Goal: Information Seeking & Learning: Find specific fact

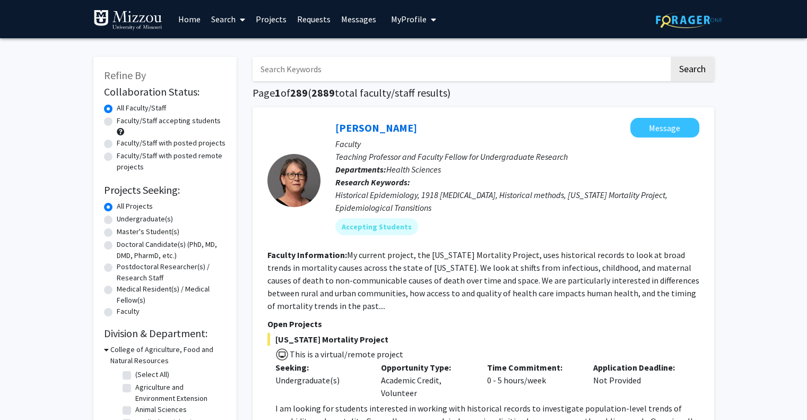
click at [391, 67] on input "Search Keywords" at bounding box center [461, 69] width 417 height 24
click at [671, 57] on button "Search" at bounding box center [693, 69] width 44 height 24
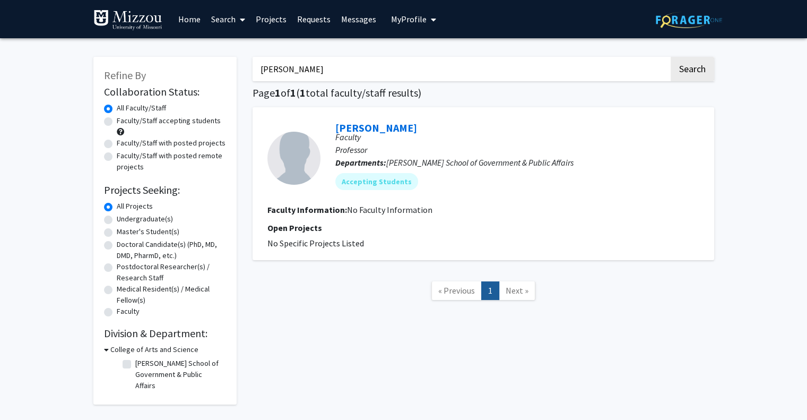
click at [391, 67] on input "[PERSON_NAME]" at bounding box center [461, 69] width 417 height 24
type input "[PERSON_NAME]"
click at [671, 57] on button "Search" at bounding box center [693, 69] width 44 height 24
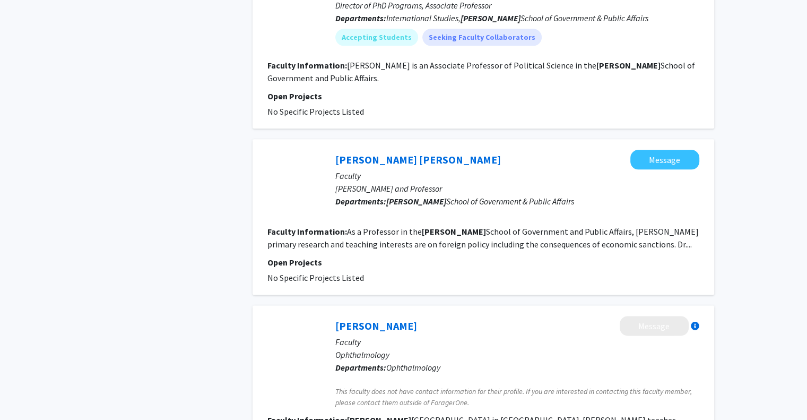
scroll to position [1267, 0]
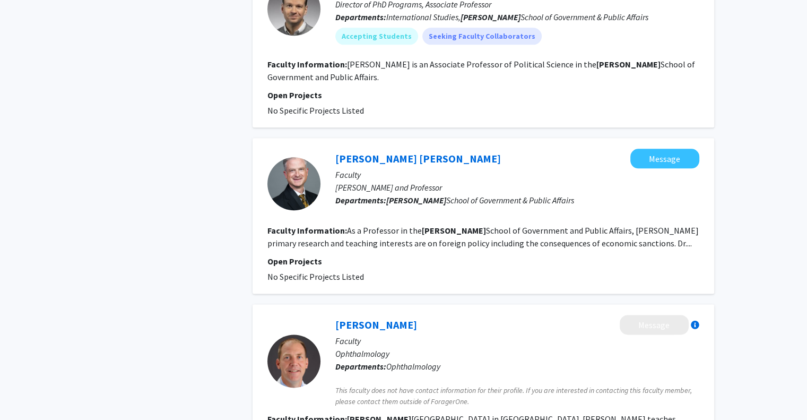
click at [534, 224] on section "Faculty Information: As a Professor in the [PERSON_NAME] School of Government a…" at bounding box center [483, 236] width 432 height 25
click at [616, 225] on fg-read-more "As a Professor in the [PERSON_NAME] School of Government and Public Affairs, [P…" at bounding box center [482, 236] width 431 height 23
click at [389, 152] on link "[PERSON_NAME] [PERSON_NAME]" at bounding box center [418, 158] width 166 height 13
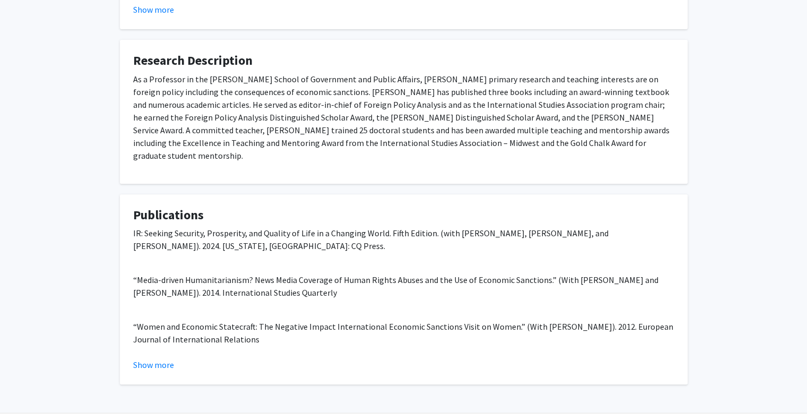
scroll to position [355, 0]
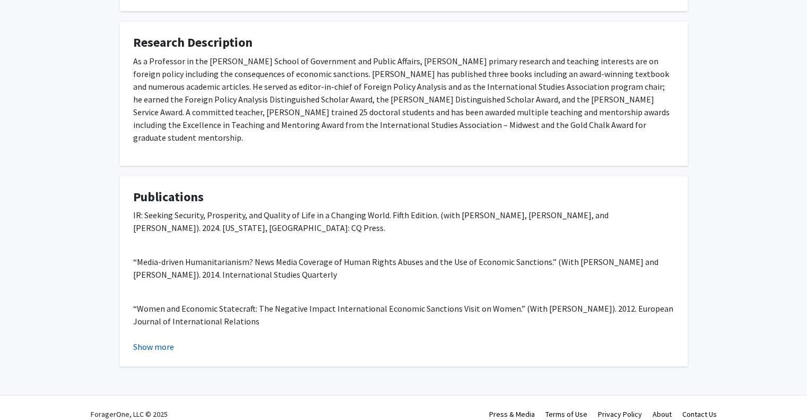
click at [156, 340] on button "Show more" at bounding box center [153, 346] width 41 height 13
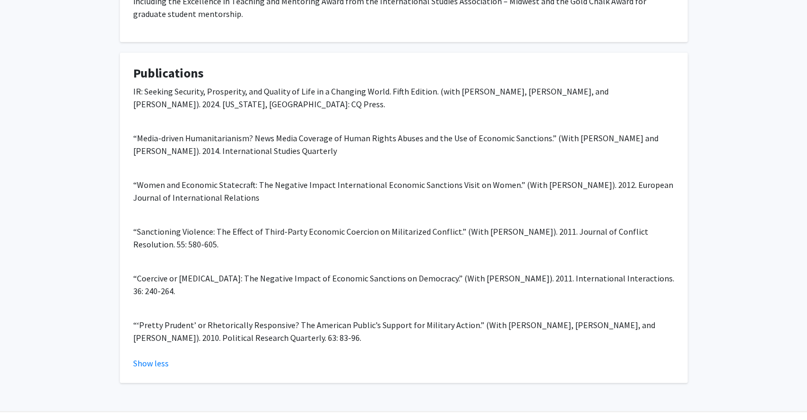
scroll to position [482, 0]
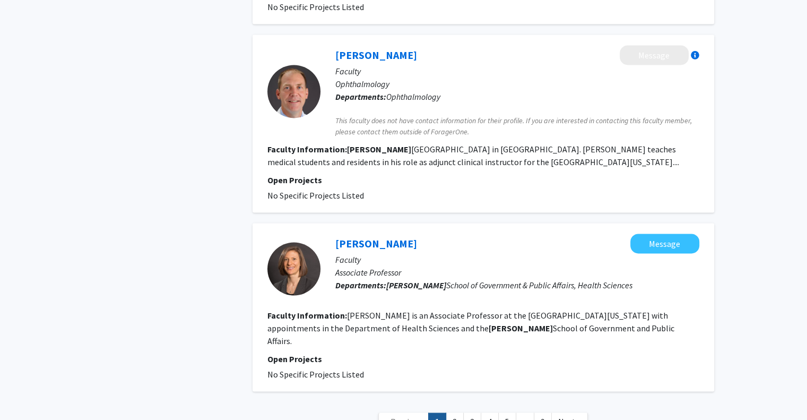
scroll to position [1574, 0]
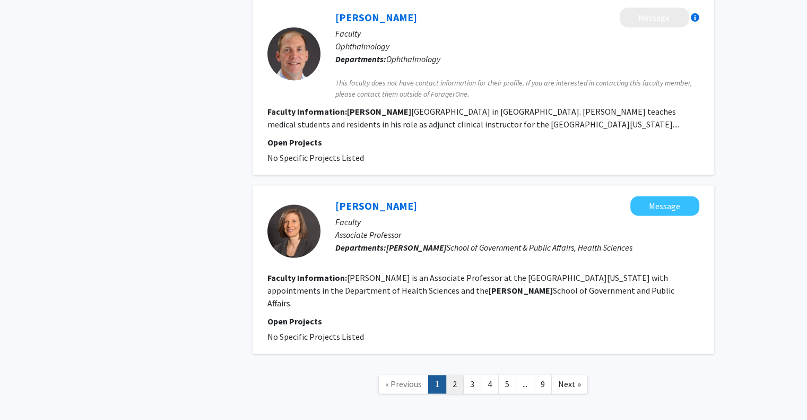
click at [453, 375] on link "2" at bounding box center [455, 384] width 18 height 19
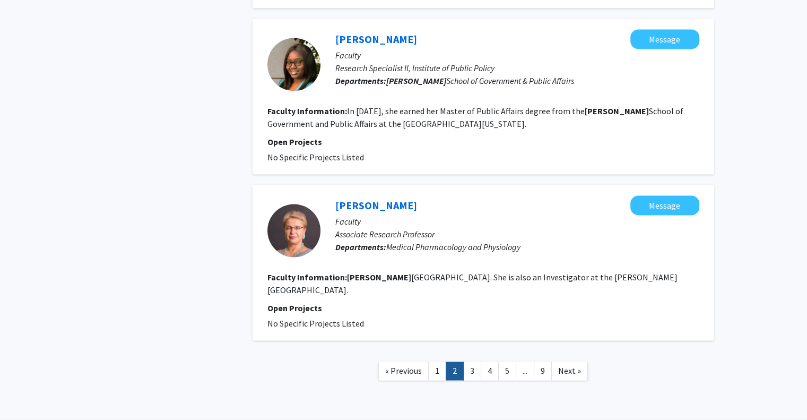
scroll to position [1524, 0]
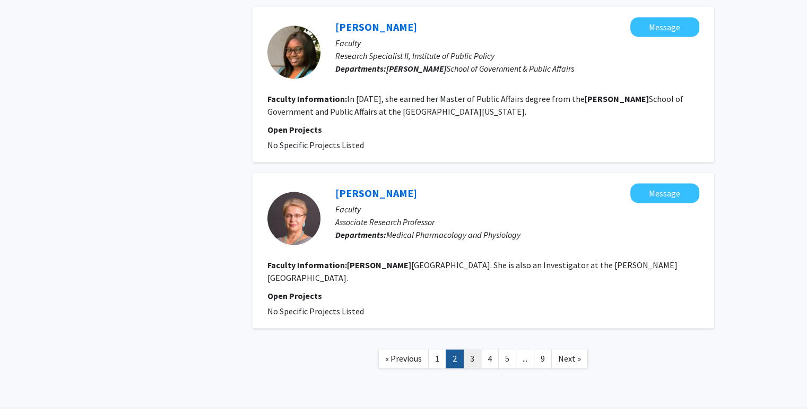
click at [476, 349] on link "3" at bounding box center [472, 358] width 18 height 19
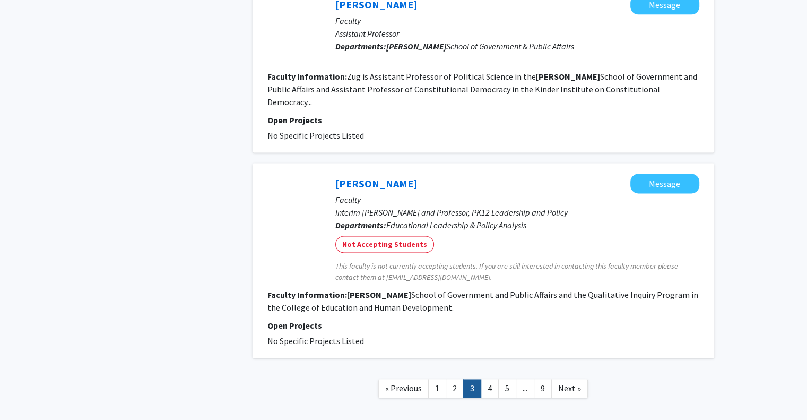
scroll to position [1499, 0]
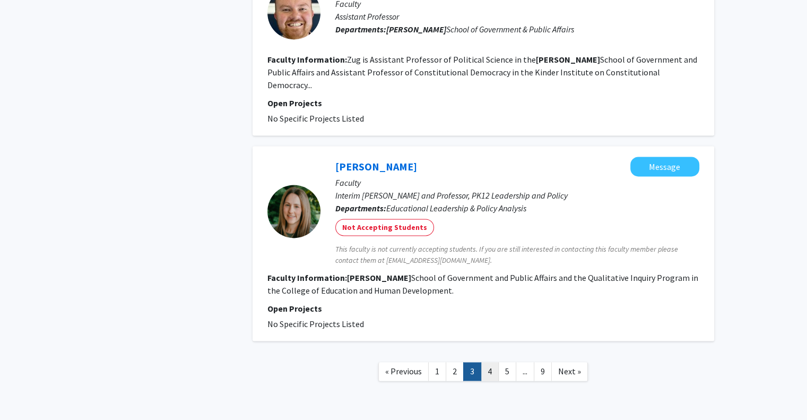
click at [486, 362] on link "4" at bounding box center [490, 371] width 18 height 19
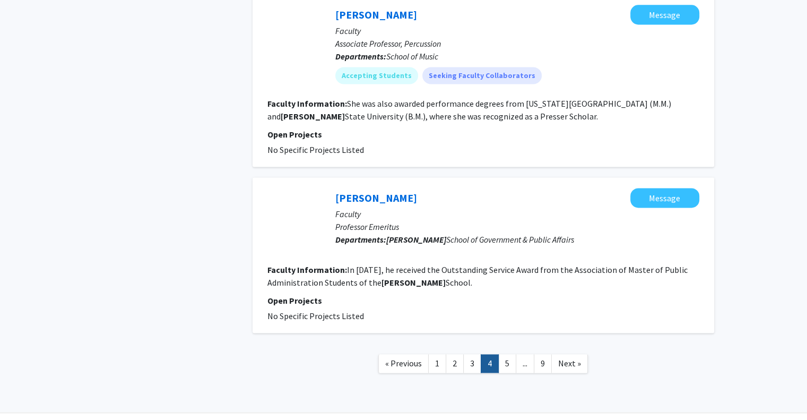
scroll to position [1496, 0]
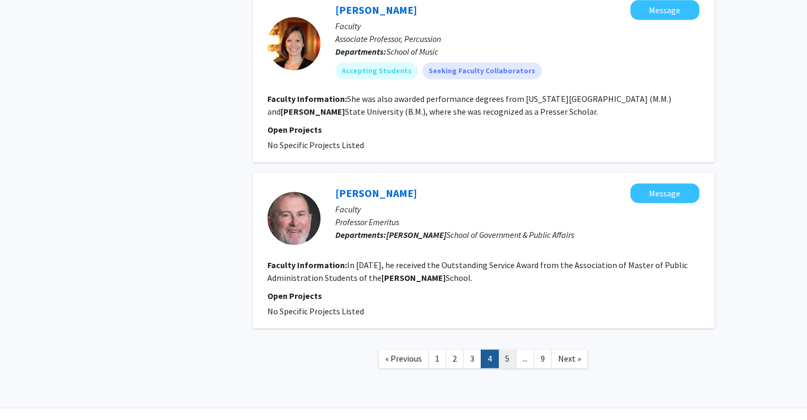
click at [503, 349] on link "5" at bounding box center [507, 358] width 18 height 19
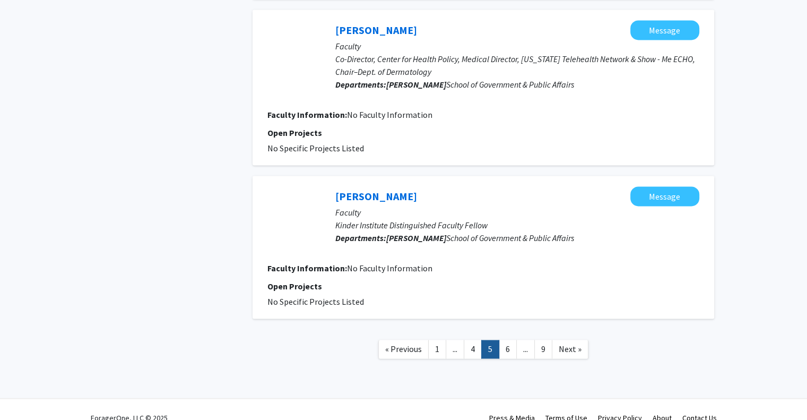
scroll to position [1660, 0]
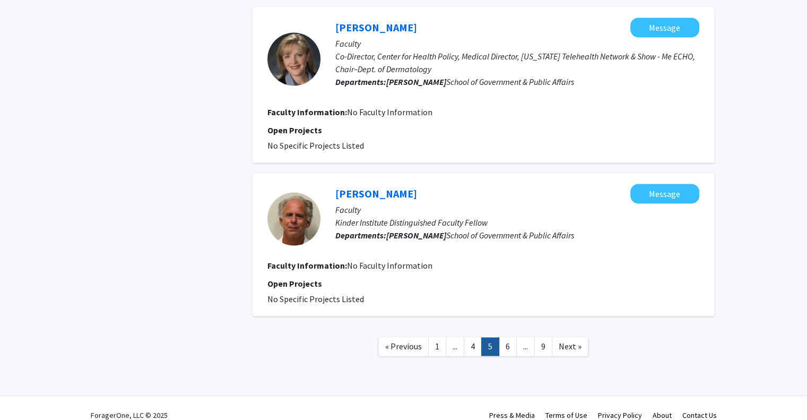
click at [505, 337] on link "6" at bounding box center [508, 346] width 18 height 19
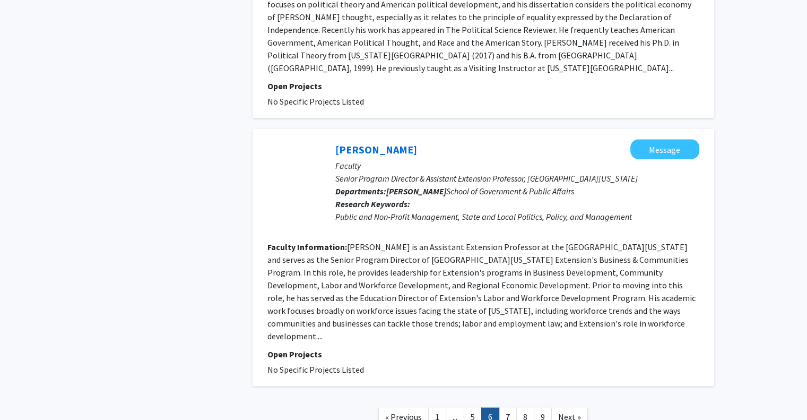
scroll to position [2067, 0]
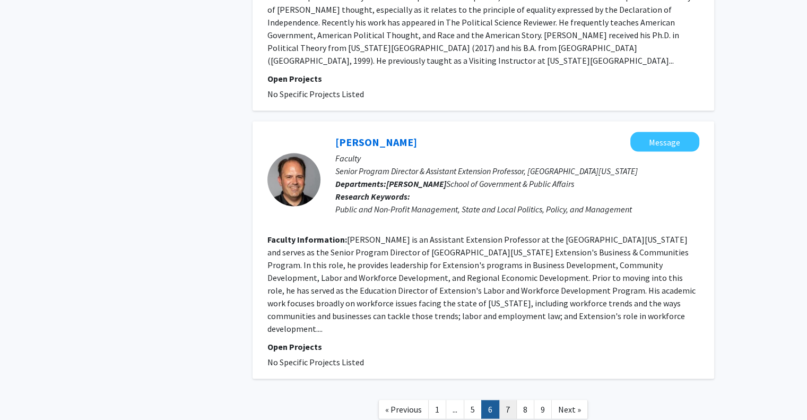
click at [507, 400] on link "7" at bounding box center [508, 409] width 18 height 19
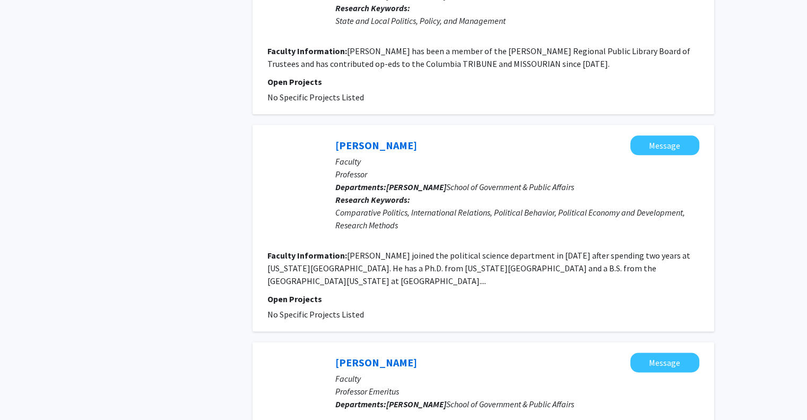
scroll to position [1272, 0]
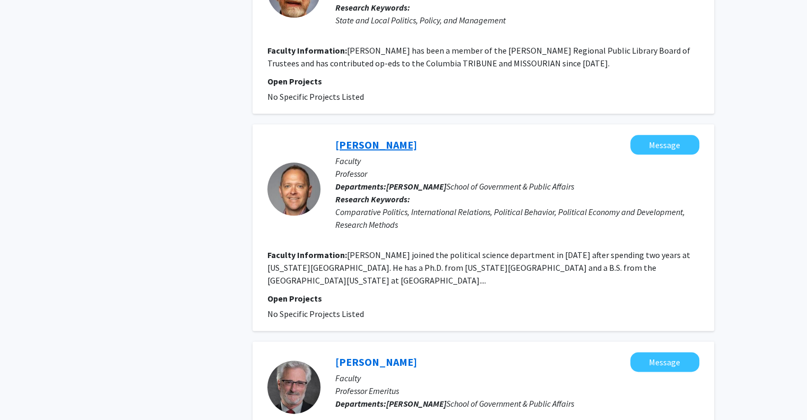
click at [397, 138] on link "[PERSON_NAME]" at bounding box center [376, 144] width 82 height 13
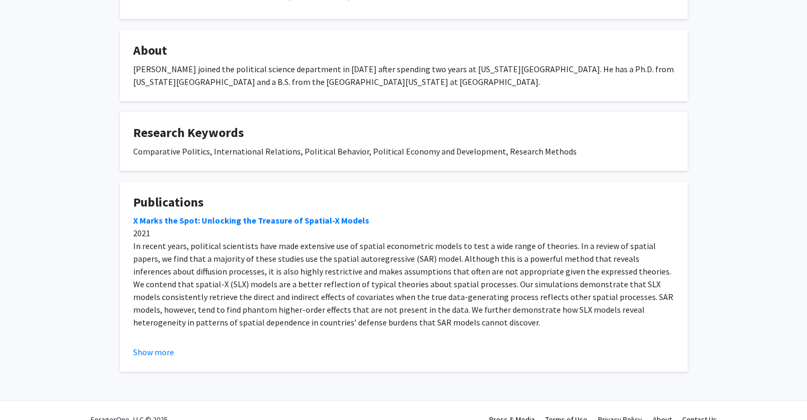
scroll to position [159, 0]
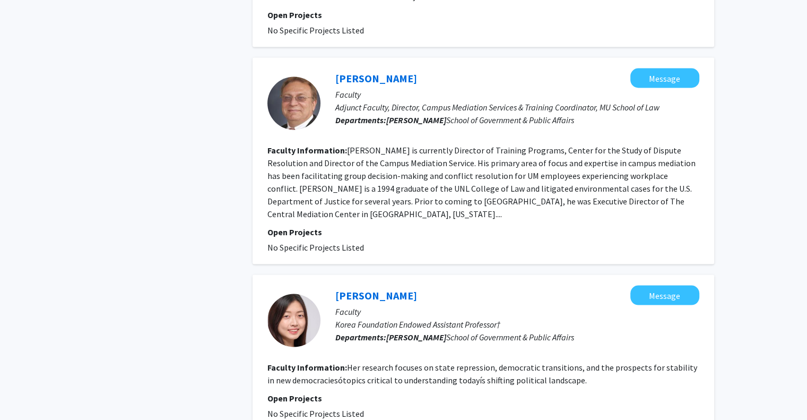
scroll to position [2054, 0]
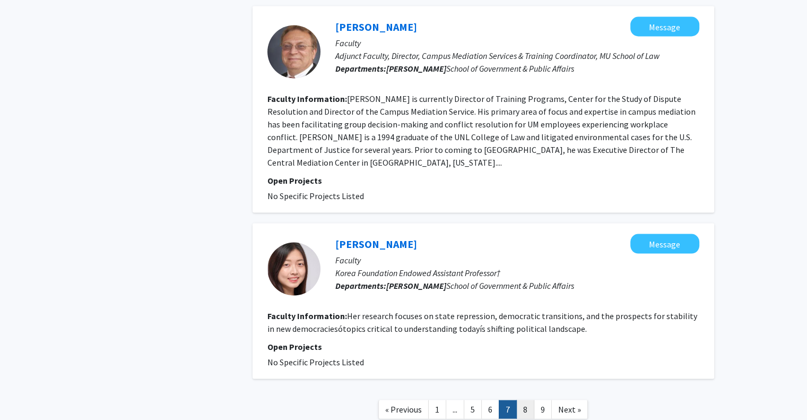
click at [531, 400] on link "8" at bounding box center [525, 409] width 18 height 19
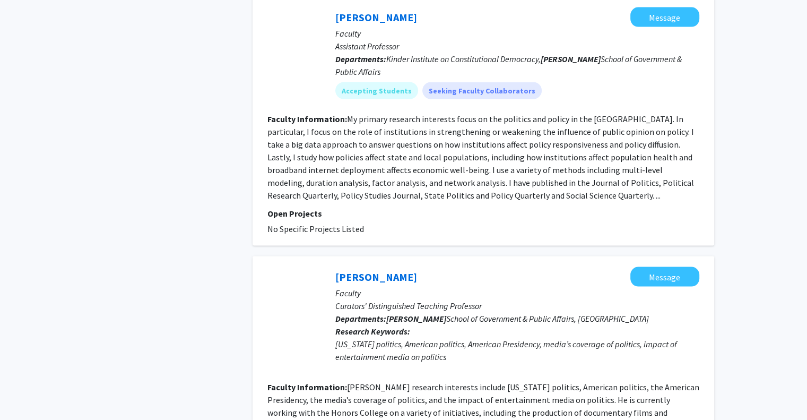
scroll to position [2225, 0]
